Goal: Information Seeking & Learning: Learn about a topic

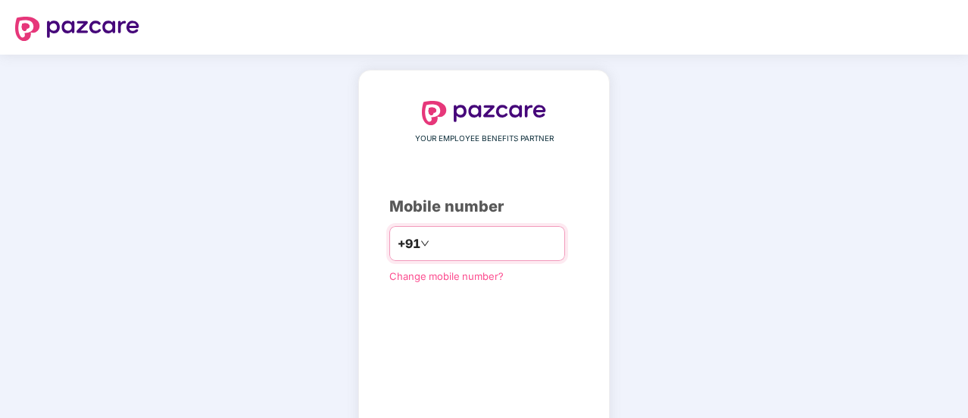
type input "**********"
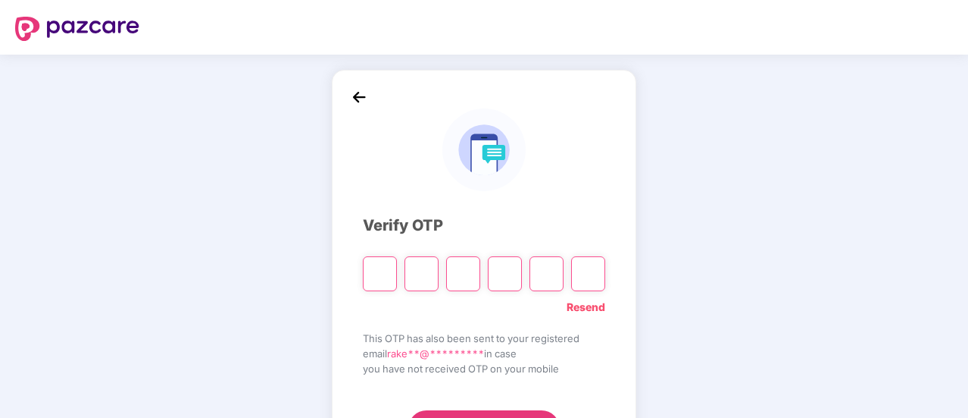
type input "*"
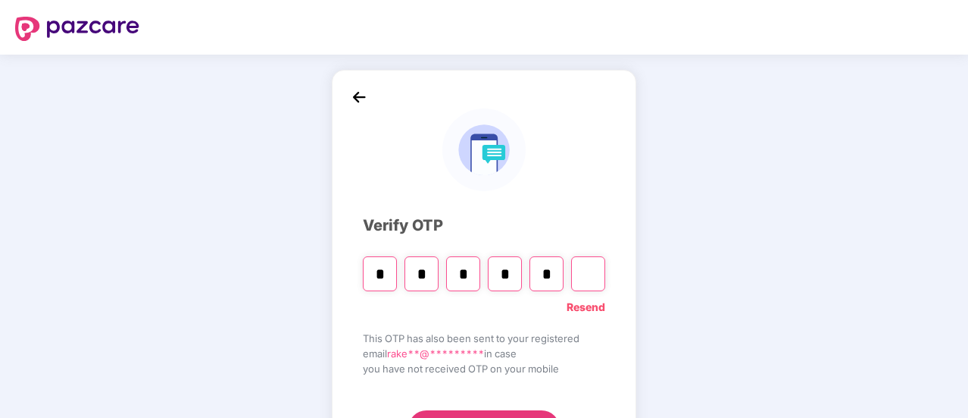
type input "*"
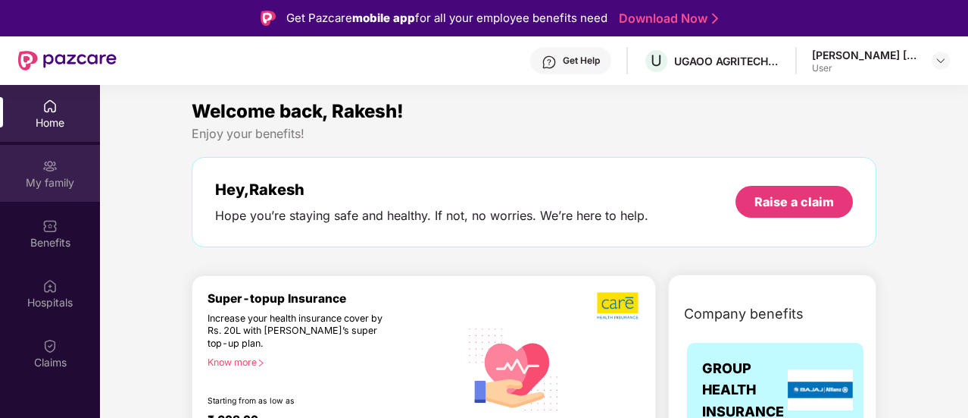
click at [57, 172] on img at bounding box center [49, 165] width 15 height 15
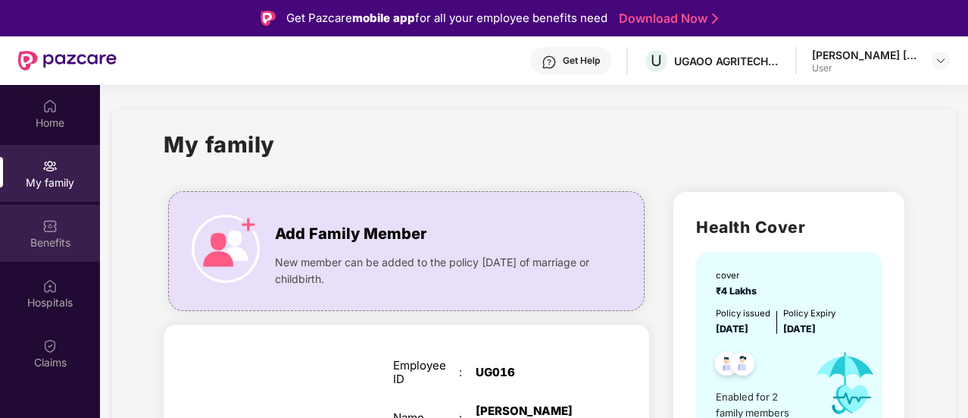
click at [72, 245] on div "Benefits" at bounding box center [50, 242] width 100 height 15
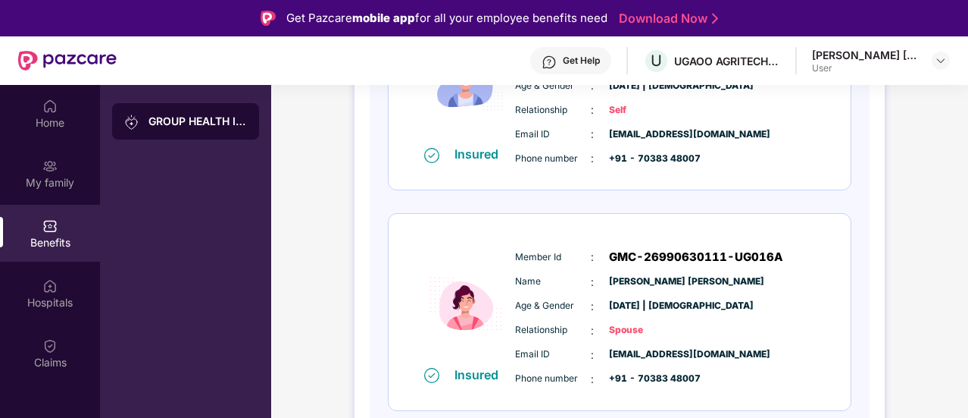
scroll to position [85, 0]
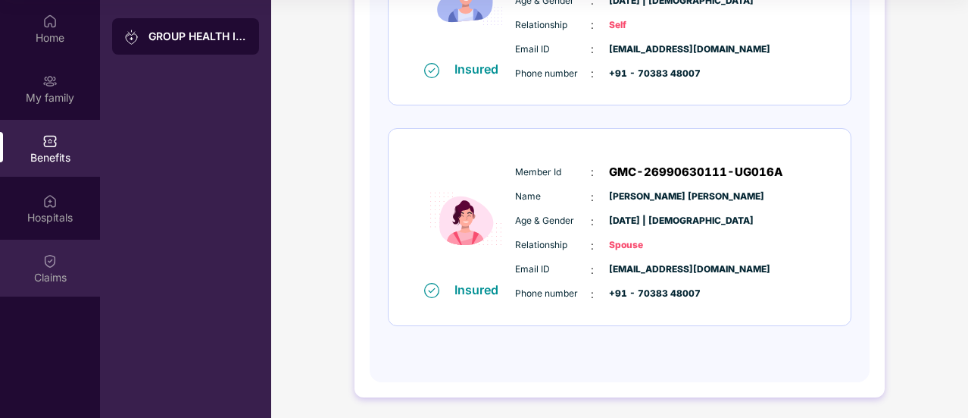
click at [61, 261] on div "Claims" at bounding box center [50, 267] width 100 height 57
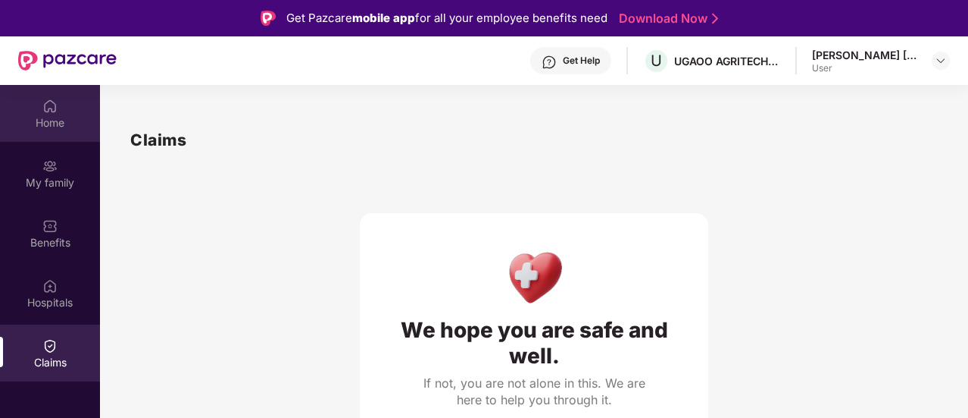
click at [53, 99] on img at bounding box center [49, 106] width 15 height 15
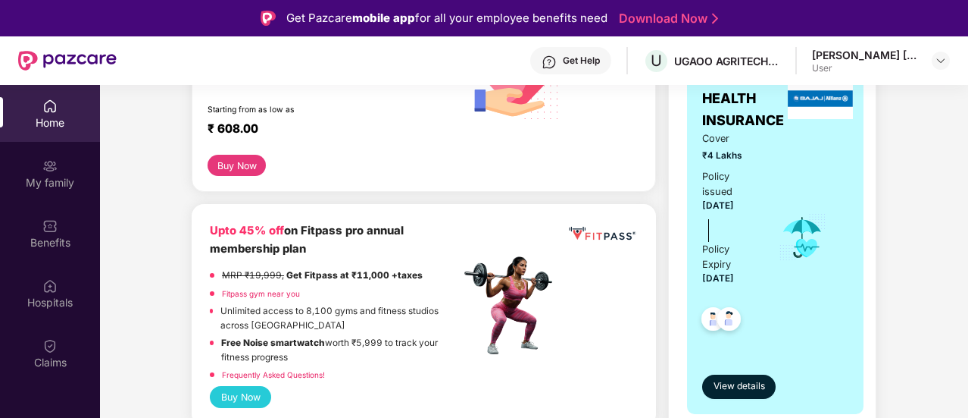
scroll to position [292, 0]
click at [728, 378] on span "View details" at bounding box center [740, 385] width 52 height 14
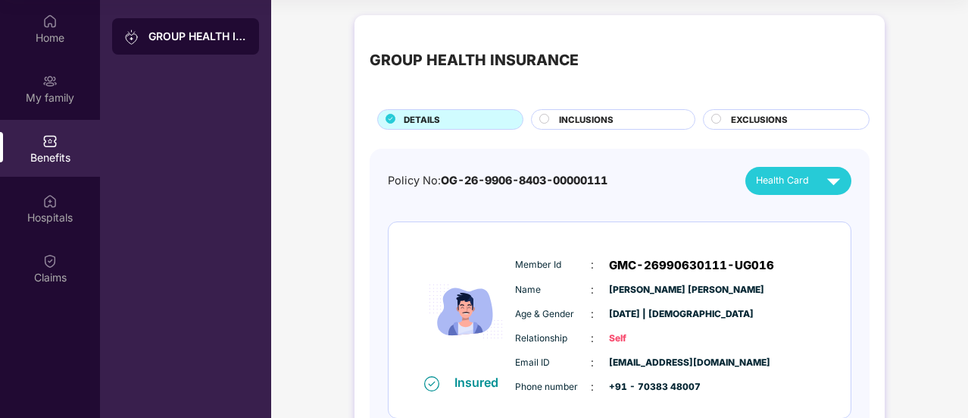
click at [549, 114] on div at bounding box center [546, 121] width 12 height 14
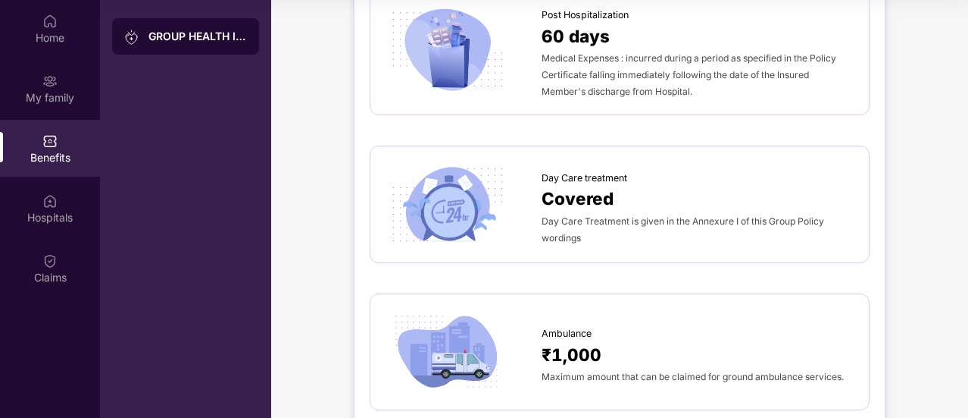
scroll to position [999, 0]
drag, startPoint x: 587, startPoint y: 233, endPoint x: 532, endPoint y: 214, distance: 57.8
click at [532, 214] on div "Day Care treatment Covered Day Care Treatment is given in the Annexure I of thi…" at bounding box center [620, 204] width 468 height 86
copy div "Day Care treatment Covered Day Care Treatment is given in the Annexure I of thi…"
click at [614, 255] on div "Day Care treatment Covered Day Care Treatment is given in the Annexure I of thi…" at bounding box center [620, 203] width 500 height 117
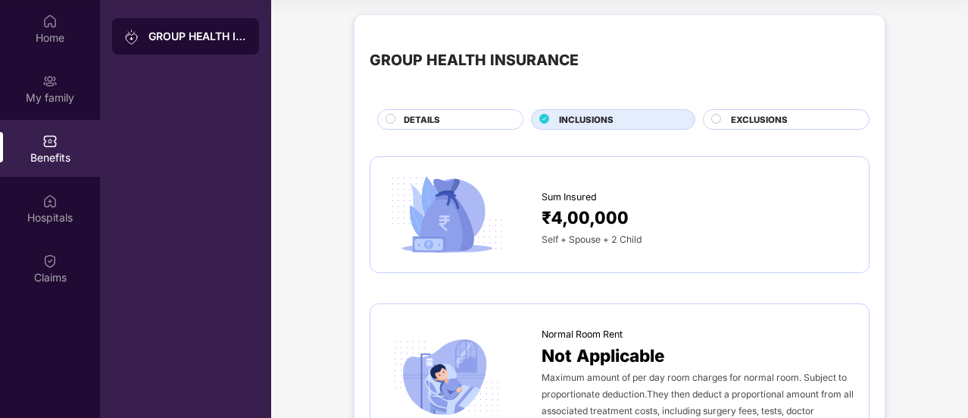
scroll to position [0, 0]
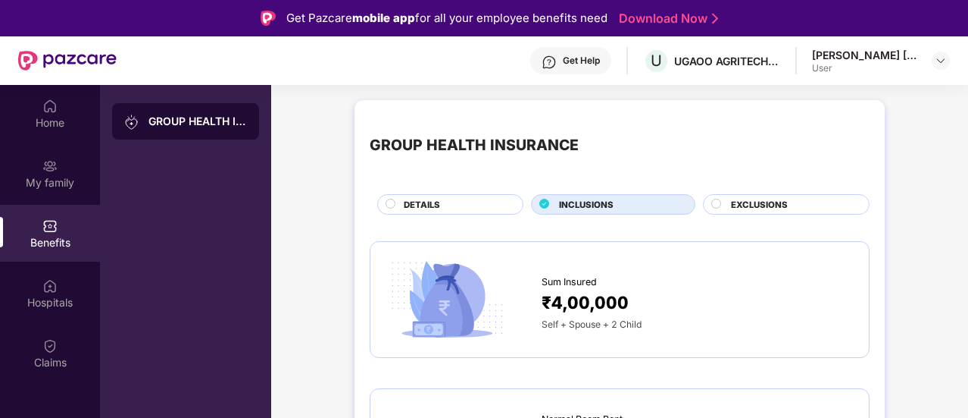
click at [754, 205] on span "EXCLUSIONS" at bounding box center [759, 205] width 57 height 14
